Goal: Information Seeking & Learning: Find specific fact

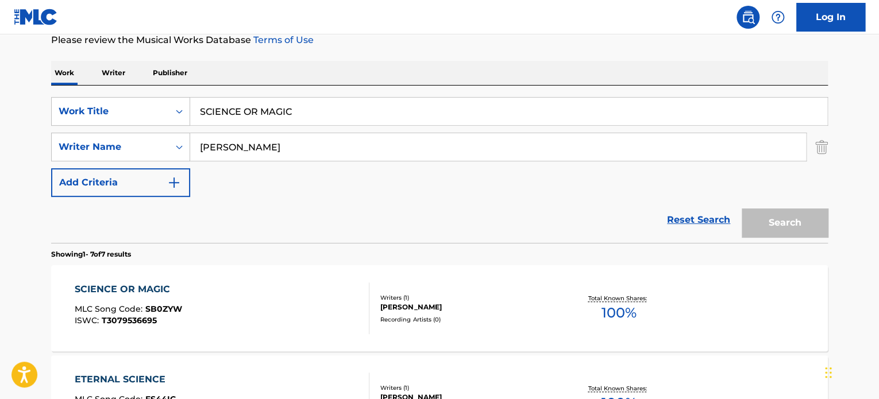
scroll to position [159, 0]
drag, startPoint x: 363, startPoint y: 147, endPoint x: 144, endPoint y: 144, distance: 219.5
click at [144, 144] on div "SearchWithCriteria0e4eedca-85be-44bd-853c-24e3be7815c8 Writer Name [PERSON_NAME]" at bounding box center [439, 147] width 777 height 29
paste input "[PERSON_NAME]"
type input "[PERSON_NAME]"
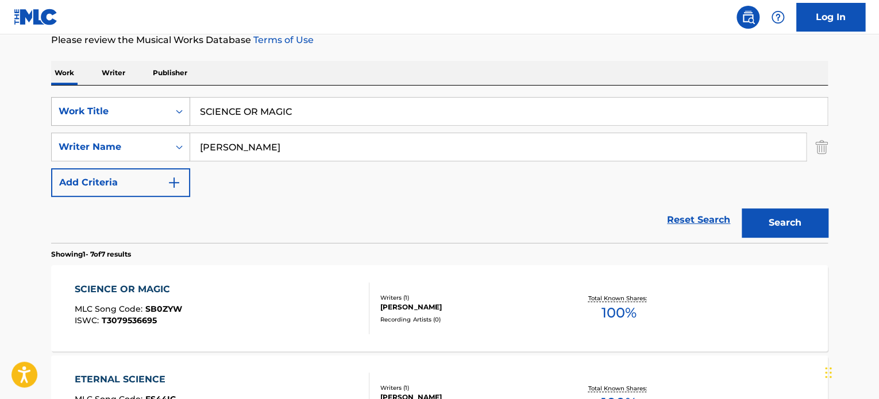
drag, startPoint x: 310, startPoint y: 109, endPoint x: 51, endPoint y: 103, distance: 259.1
click at [51, 103] on div "SearchWithCriteriaa70d51fa-ac63-4601-9048-c79cb1556053 Work Title SCIENCE OR MA…" at bounding box center [439, 111] width 777 height 29
paste input "ORRY"
type input "SORRY"
click at [819, 219] on button "Search" at bounding box center [785, 223] width 86 height 29
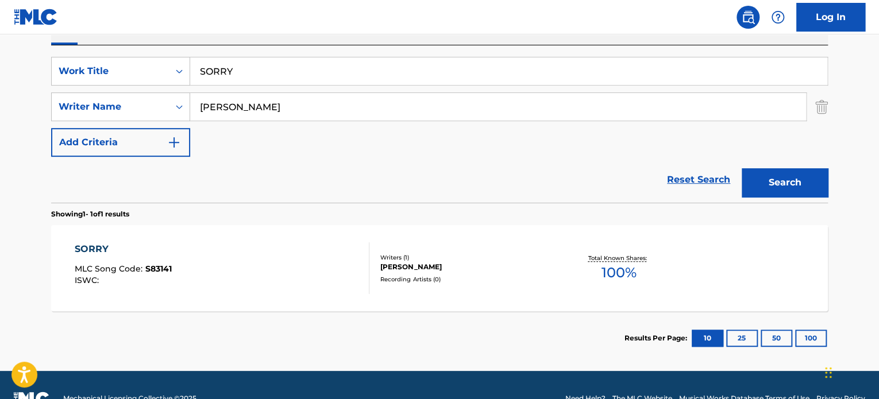
scroll to position [225, 0]
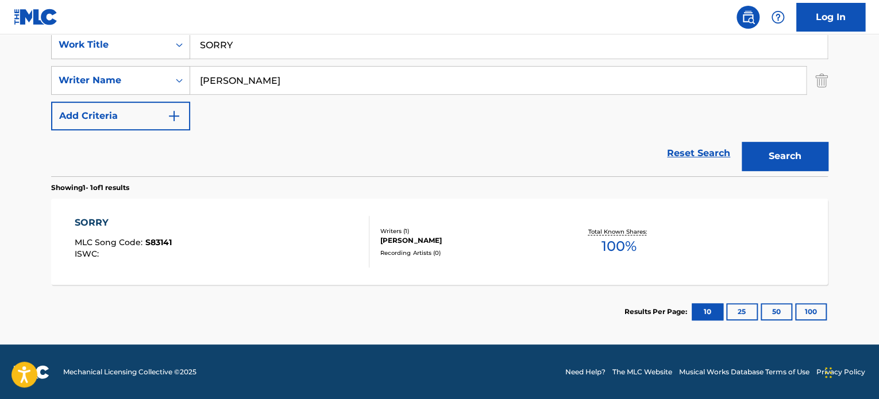
click at [447, 229] on div "Writers ( 1 )" at bounding box center [466, 231] width 173 height 9
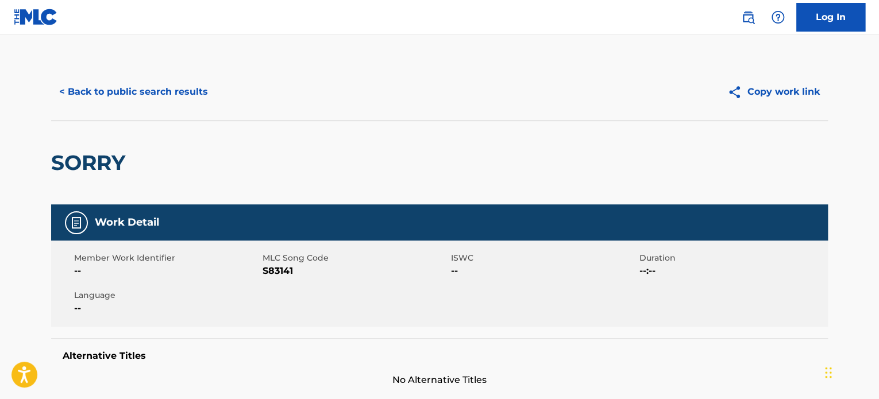
click at [147, 90] on button "< Back to public search results" at bounding box center [133, 92] width 165 height 29
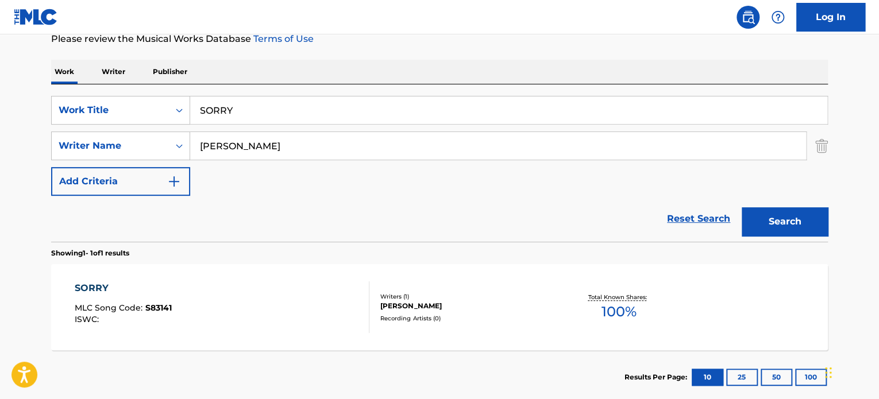
drag, startPoint x: 365, startPoint y: 116, endPoint x: 41, endPoint y: 103, distance: 324.2
click at [74, 103] on div "SearchWithCriteriaa70d51fa-ac63-4601-9048-c79cb1556053 Work Title SORRY" at bounding box center [439, 110] width 777 height 29
paste input "GOOD THINGS"
type input "GOOD THINGS"
drag, startPoint x: 235, startPoint y: 129, endPoint x: 34, endPoint y: 121, distance: 200.6
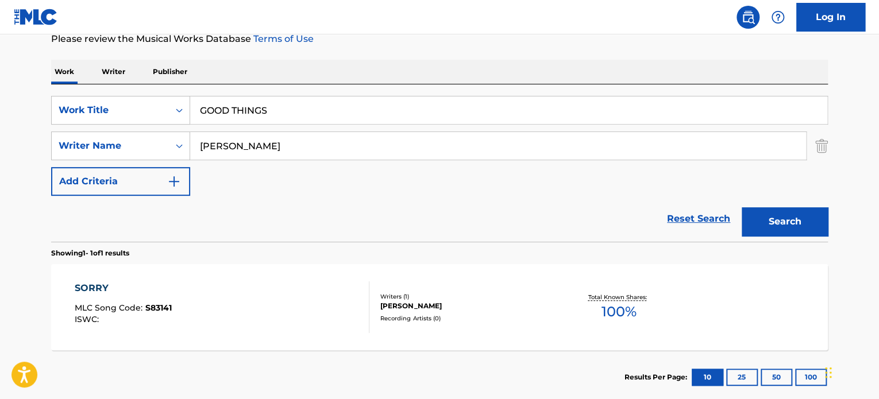
click at [55, 122] on div "SearchWithCriteriaa70d51fa-ac63-4601-9048-c79cb1556053 Work Title GOOD THINGS S…" at bounding box center [439, 146] width 777 height 100
paste input "[PERSON_NAME]"
type input "[PERSON_NAME]"
click at [786, 210] on button "Search" at bounding box center [785, 221] width 86 height 29
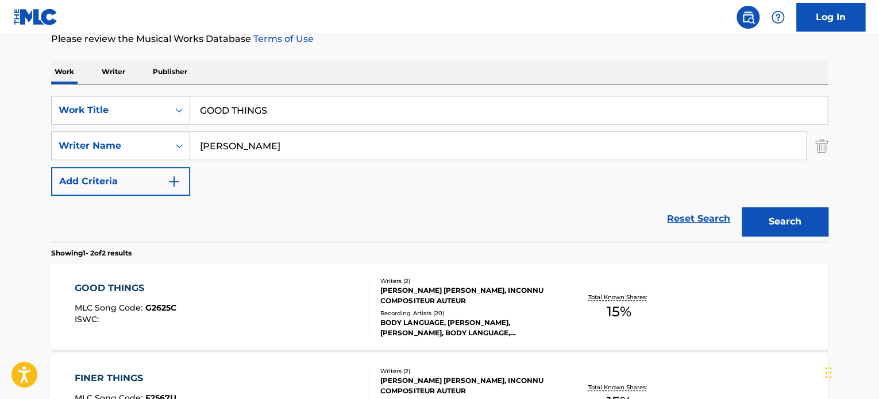
scroll to position [255, 0]
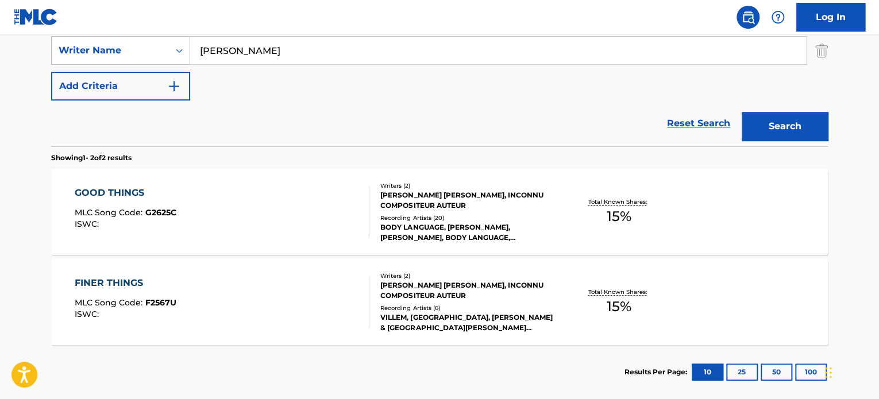
click at [453, 215] on div "Recording Artists ( 20 )" at bounding box center [466, 218] width 173 height 9
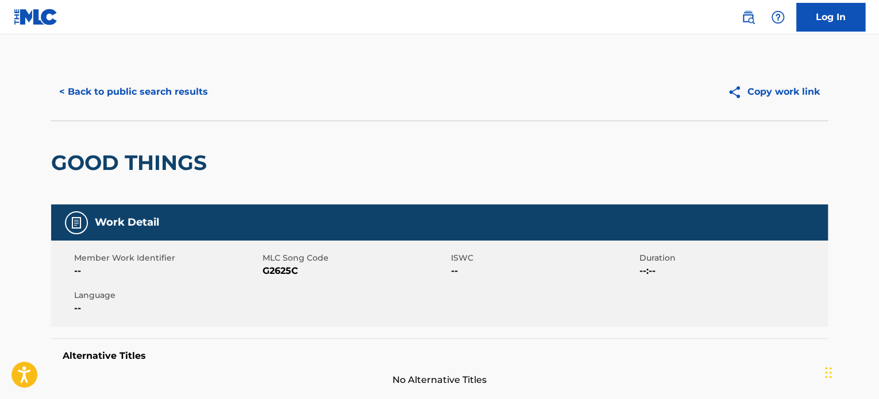
click at [153, 110] on div "< Back to public search results Copy work link" at bounding box center [439, 91] width 777 height 57
click at [156, 95] on button "< Back to public search results" at bounding box center [133, 92] width 165 height 29
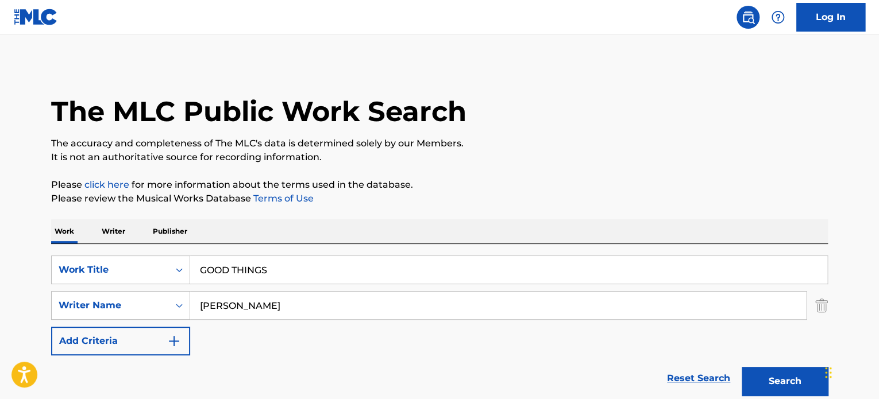
drag, startPoint x: 142, startPoint y: 249, endPoint x: 39, endPoint y: 241, distance: 103.7
click at [0, 245] on main "The MLC Public Work Search The accuracy and completeness of The MLC's data is d…" at bounding box center [439, 347] width 879 height 626
paste input "Hardball"
type input "Hardball"
click at [127, 289] on div "SearchWithCriteriaa70d51fa-ac63-4601-9048-c79cb1556053 Work Title Hardball Sear…" at bounding box center [439, 306] width 777 height 100
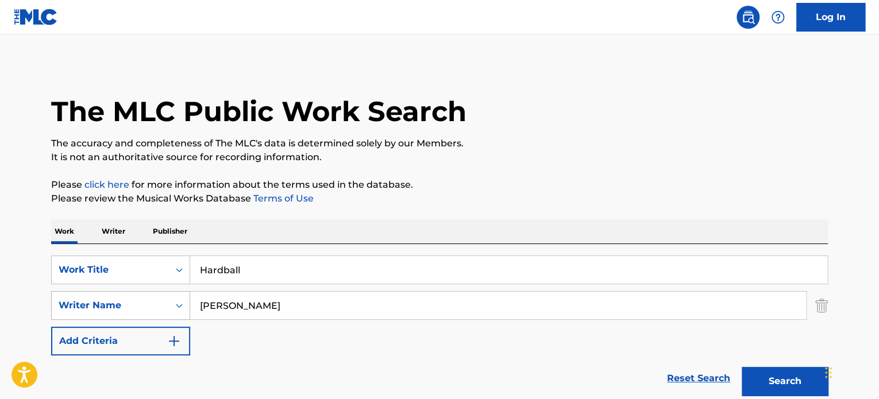
paste input "[PERSON_NAME]"
type input "[PERSON_NAME]"
click at [785, 379] on button "Search" at bounding box center [785, 381] width 86 height 29
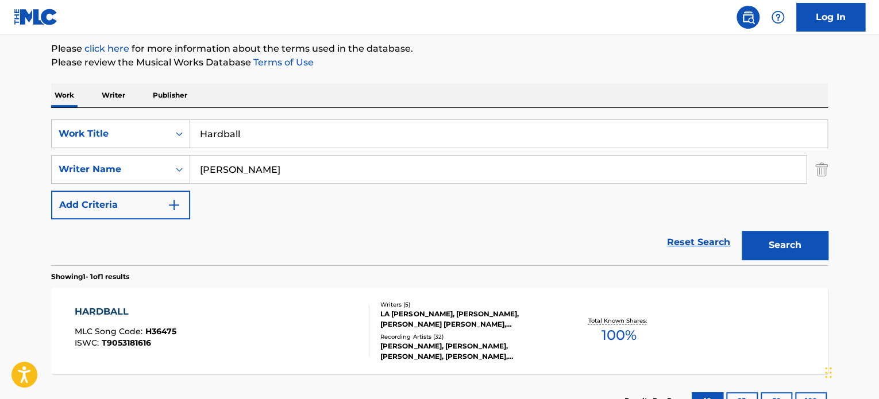
scroll to position [225, 0]
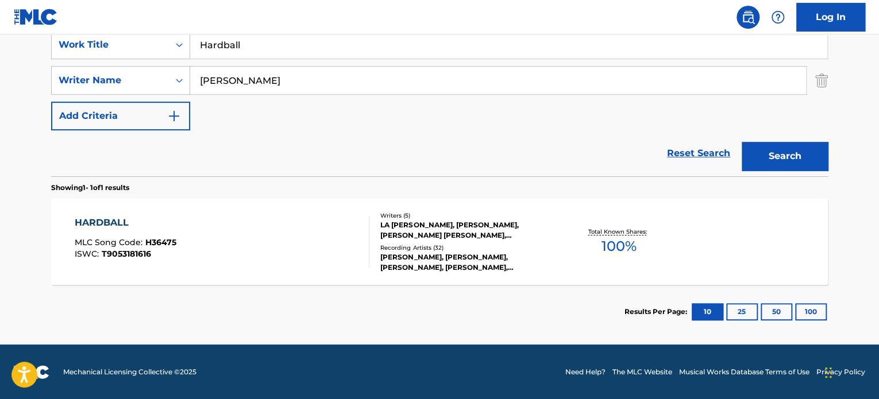
click at [439, 248] on div "Recording Artists ( 32 )" at bounding box center [466, 248] width 173 height 9
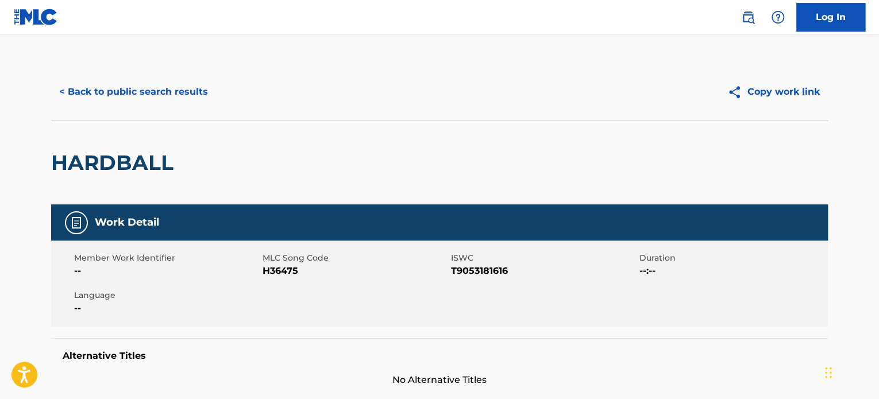
click at [179, 101] on button "< Back to public search results" at bounding box center [133, 92] width 165 height 29
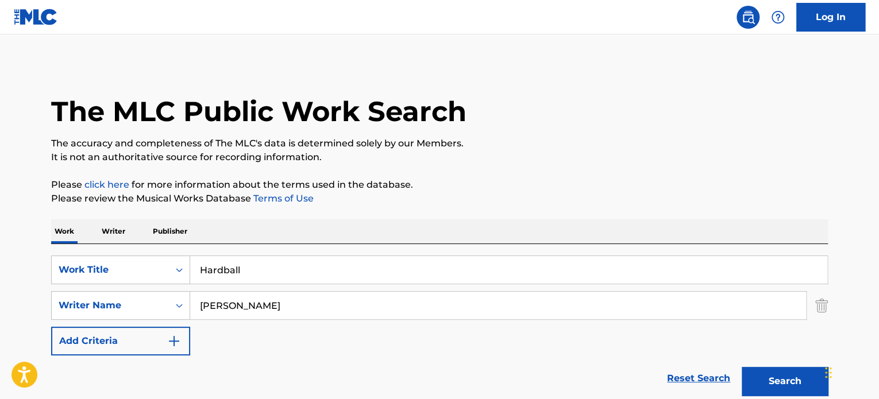
drag, startPoint x: 262, startPoint y: 268, endPoint x: 47, endPoint y: 253, distance: 215.9
click at [120, 258] on div "SearchWithCriteriaa70d51fa-ac63-4601-9048-c79cb1556053 Work Title Hardball" at bounding box center [439, 270] width 777 height 29
paste input "[PERSON_NAME]"
type input "[PERSON_NAME]"
drag, startPoint x: 319, startPoint y: 308, endPoint x: 0, endPoint y: 294, distance: 319.2
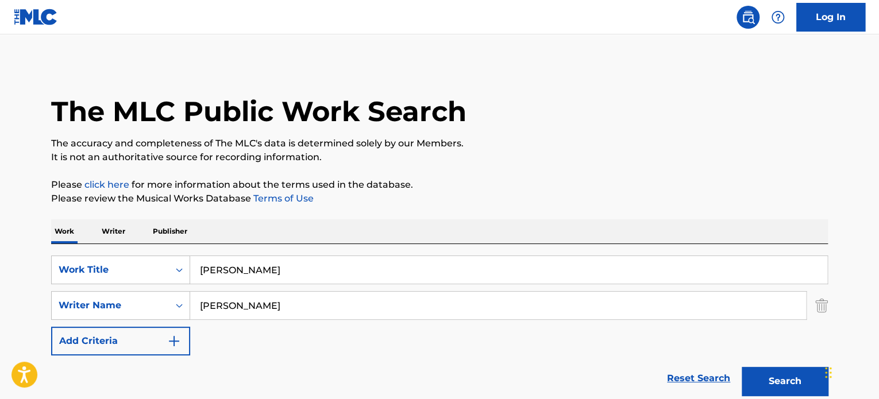
click at [0, 292] on main "The MLC Public Work Search The accuracy and completeness of The MLC's data is d…" at bounding box center [439, 301] width 879 height 535
paste input "[PERSON_NAME]"
type input "[PERSON_NAME]"
drag, startPoint x: 356, startPoint y: 273, endPoint x: 114, endPoint y: 268, distance: 242.5
click at [115, 267] on div "SearchWithCriteriaa70d51fa-ac63-4601-9048-c79cb1556053 Work Title [PERSON_NAME]" at bounding box center [439, 270] width 777 height 29
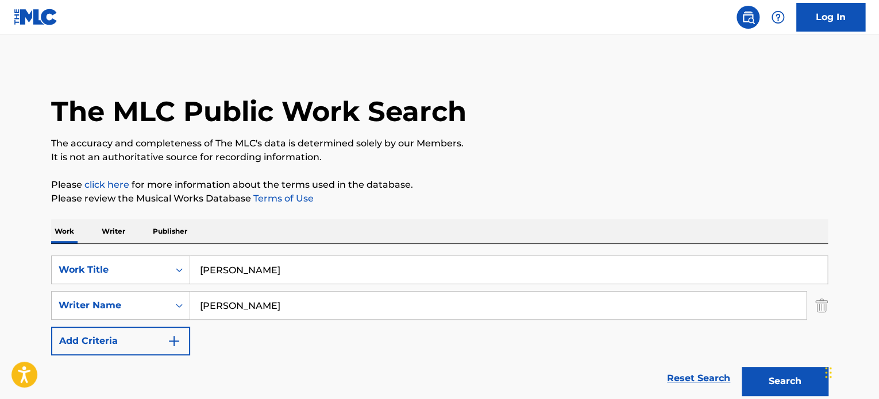
paste input "VENENO"
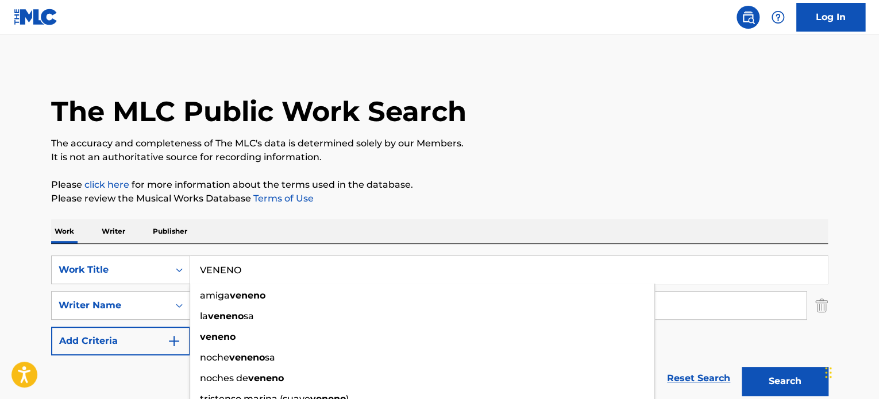
type input "VENENO"
click at [813, 390] on button "Search" at bounding box center [785, 381] width 86 height 29
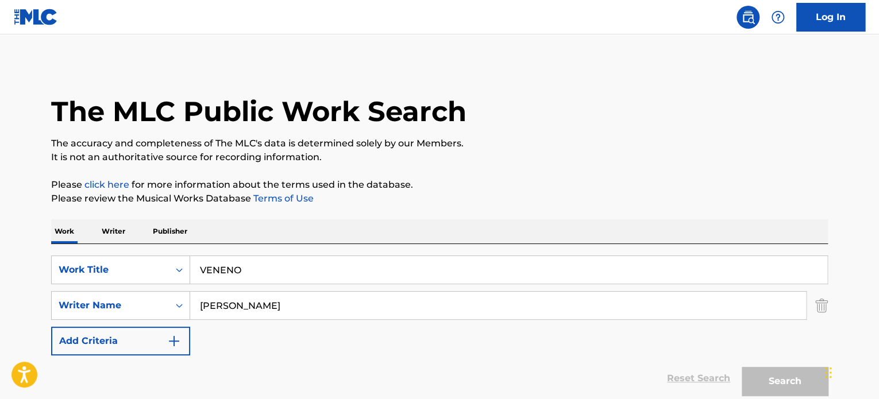
scroll to position [136, 0]
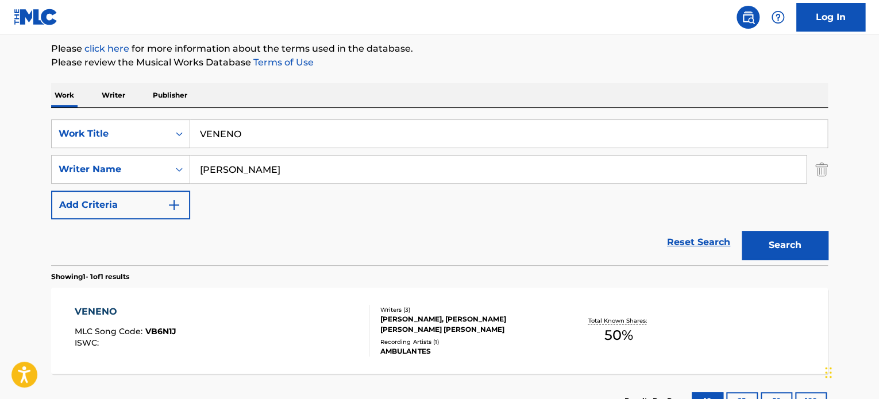
click at [413, 323] on div "[PERSON_NAME], [PERSON_NAME] [PERSON_NAME] [PERSON_NAME]" at bounding box center [466, 324] width 173 height 21
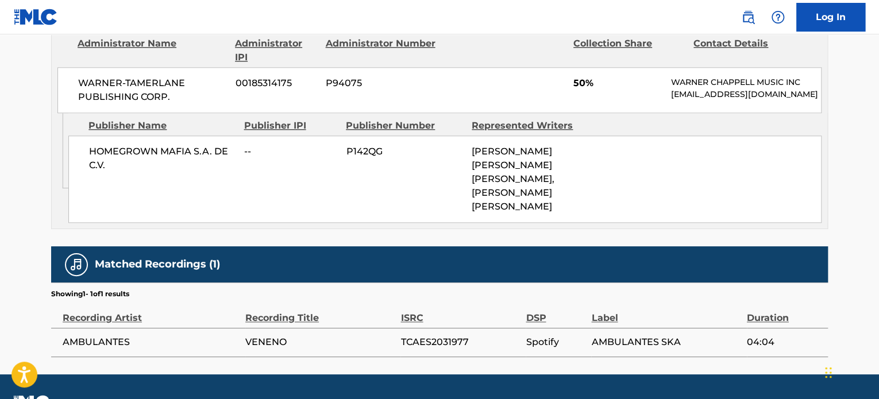
scroll to position [596, 0]
